Goal: Task Accomplishment & Management: Manage account settings

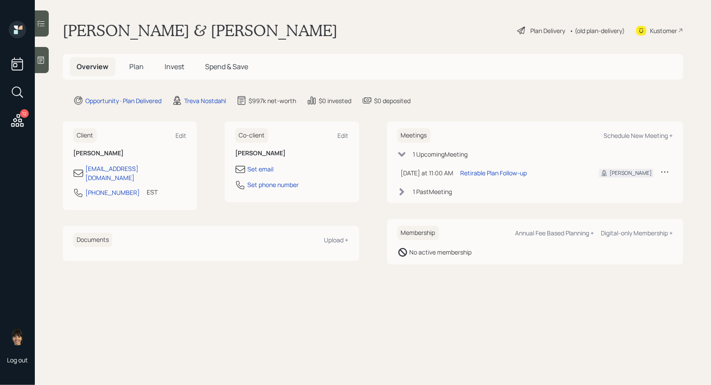
click at [130, 70] on span "Plan" at bounding box center [136, 67] width 14 height 10
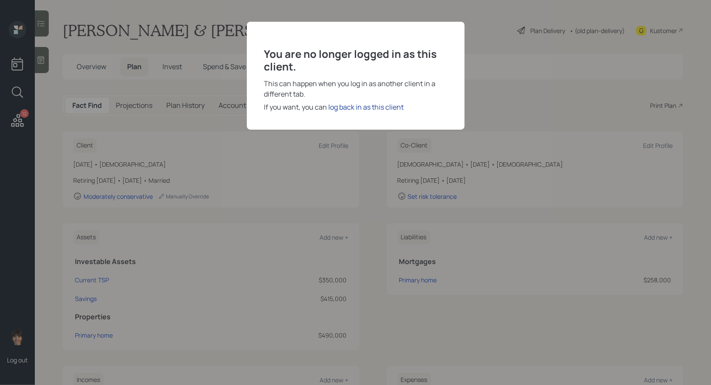
click at [363, 107] on div "log back in as this client" at bounding box center [366, 107] width 75 height 10
